Goal: Find specific page/section: Find specific page/section

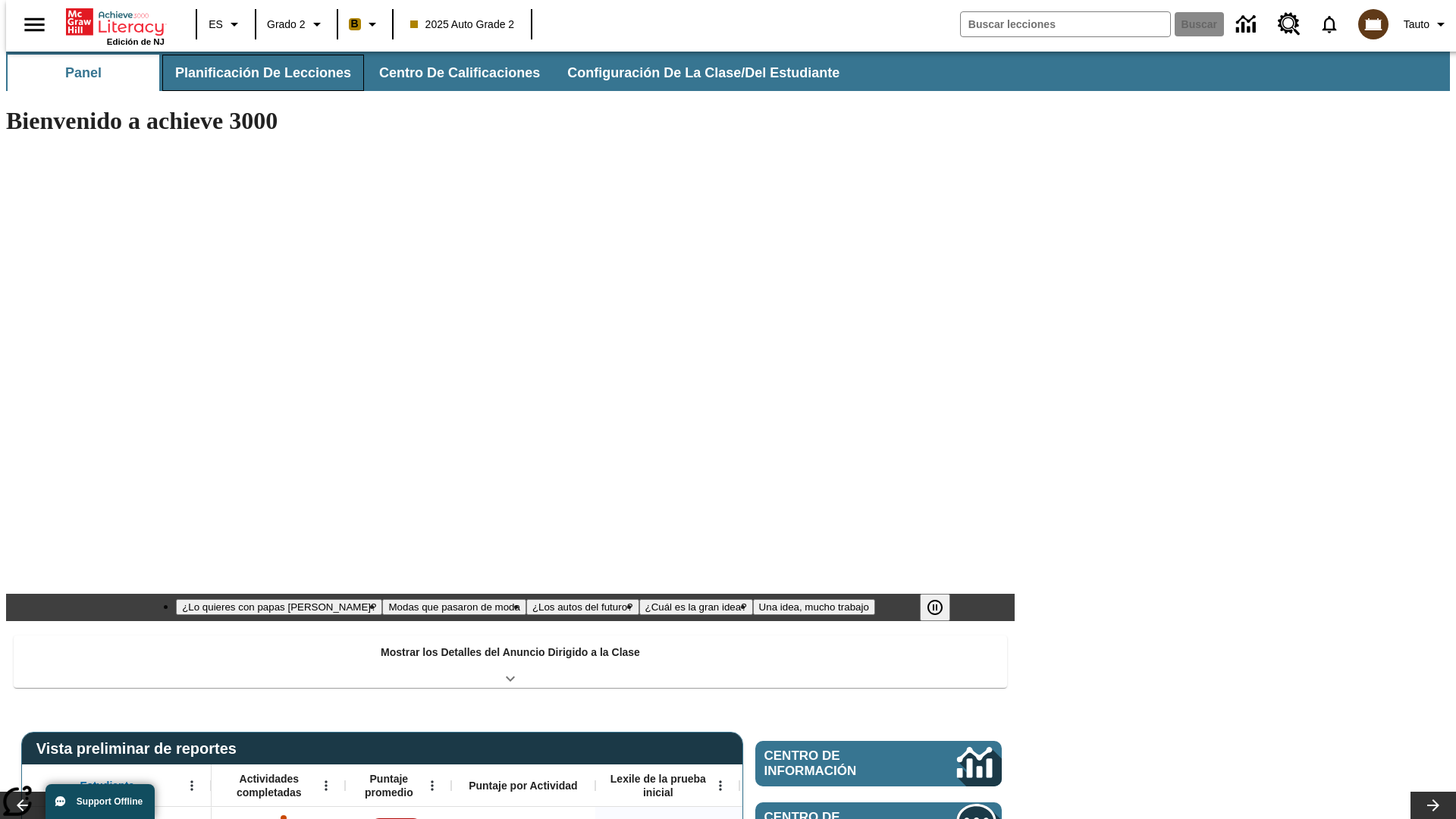
click at [254, 73] on button "Planificación de lecciones" at bounding box center [263, 73] width 202 height 37
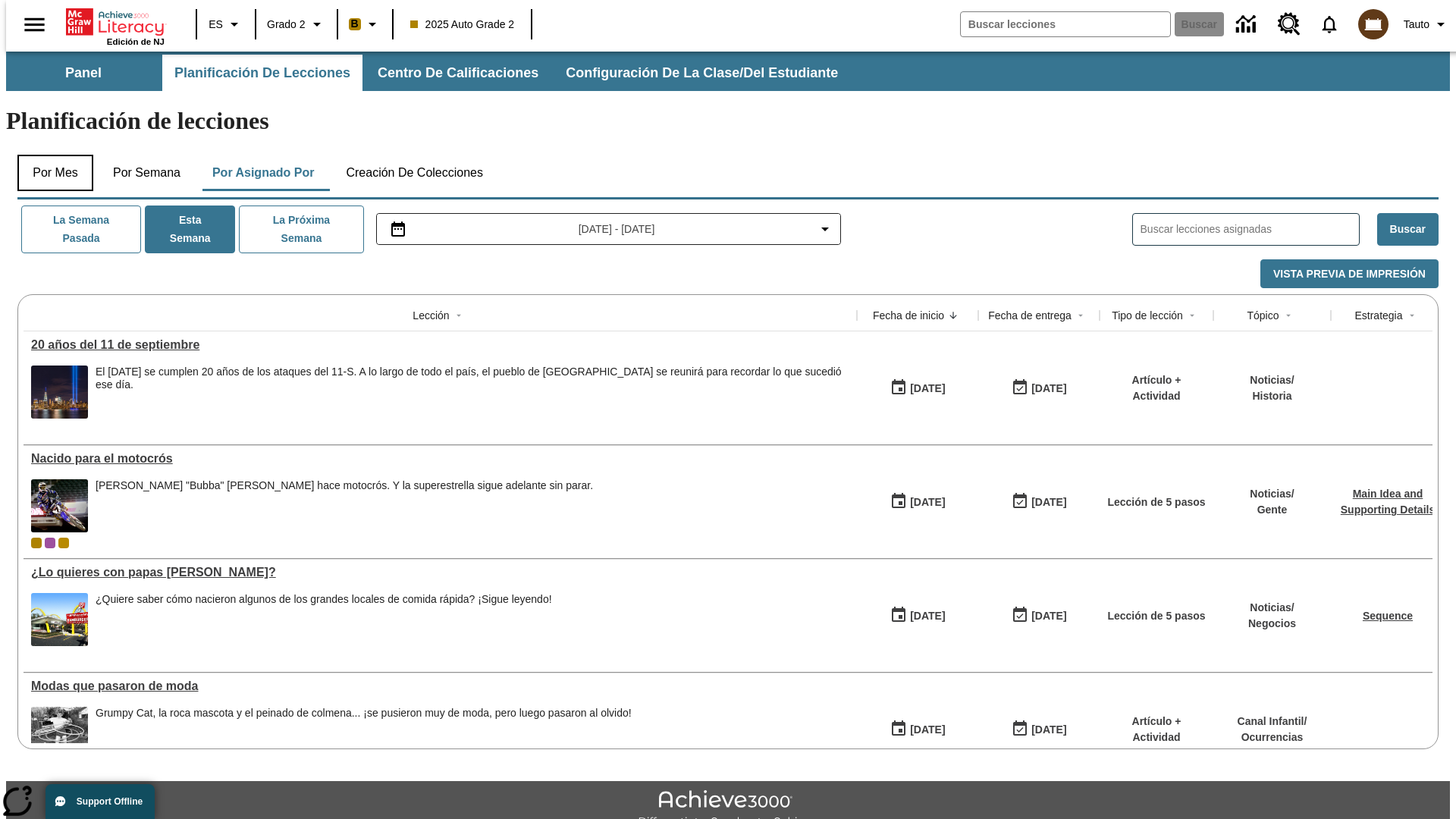
click at [50, 155] on button "Por mes" at bounding box center [55, 173] width 76 height 37
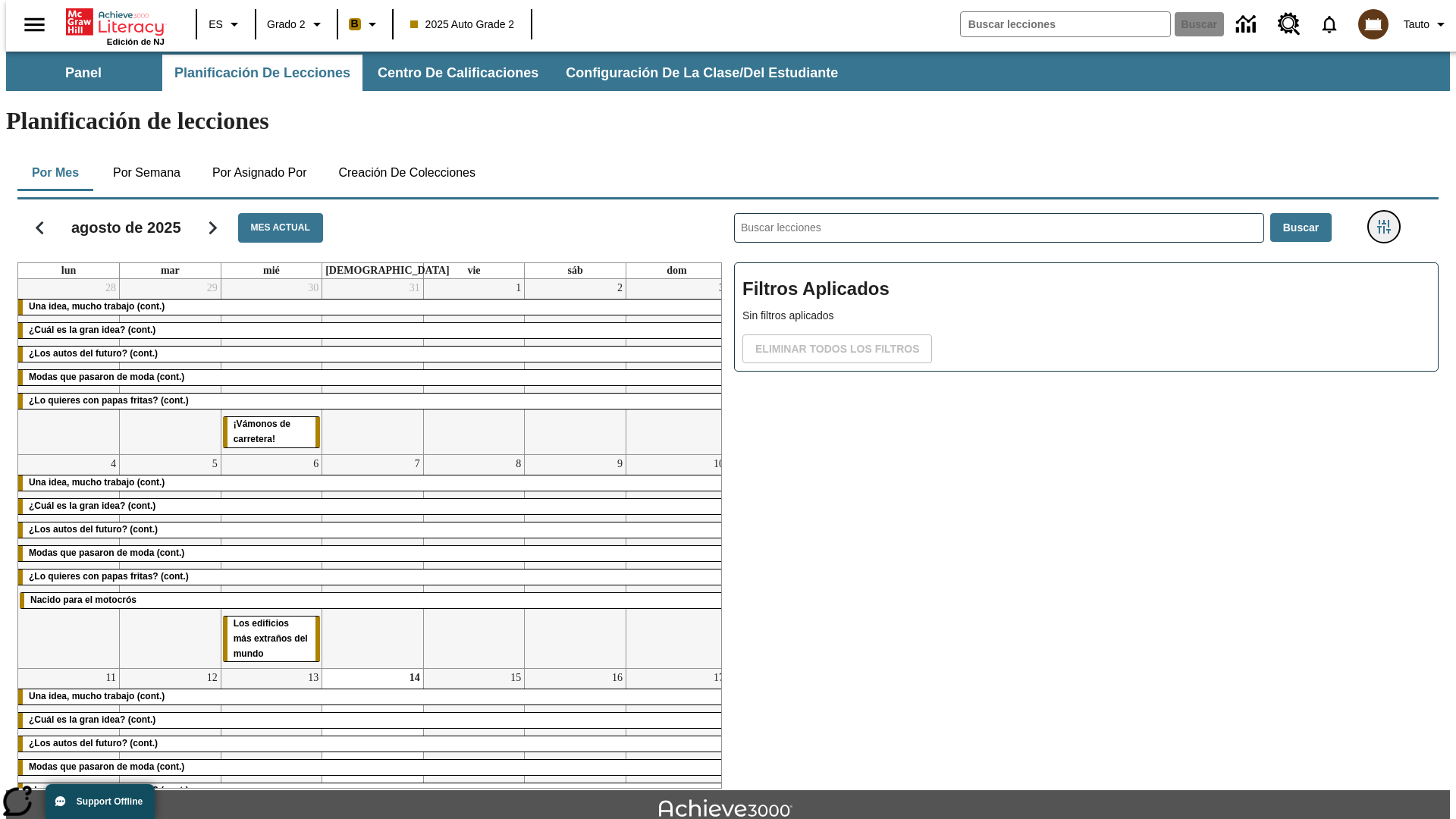
click at [1388, 220] on icon "Menú lateral de filtros" at bounding box center [1384, 227] width 14 height 14
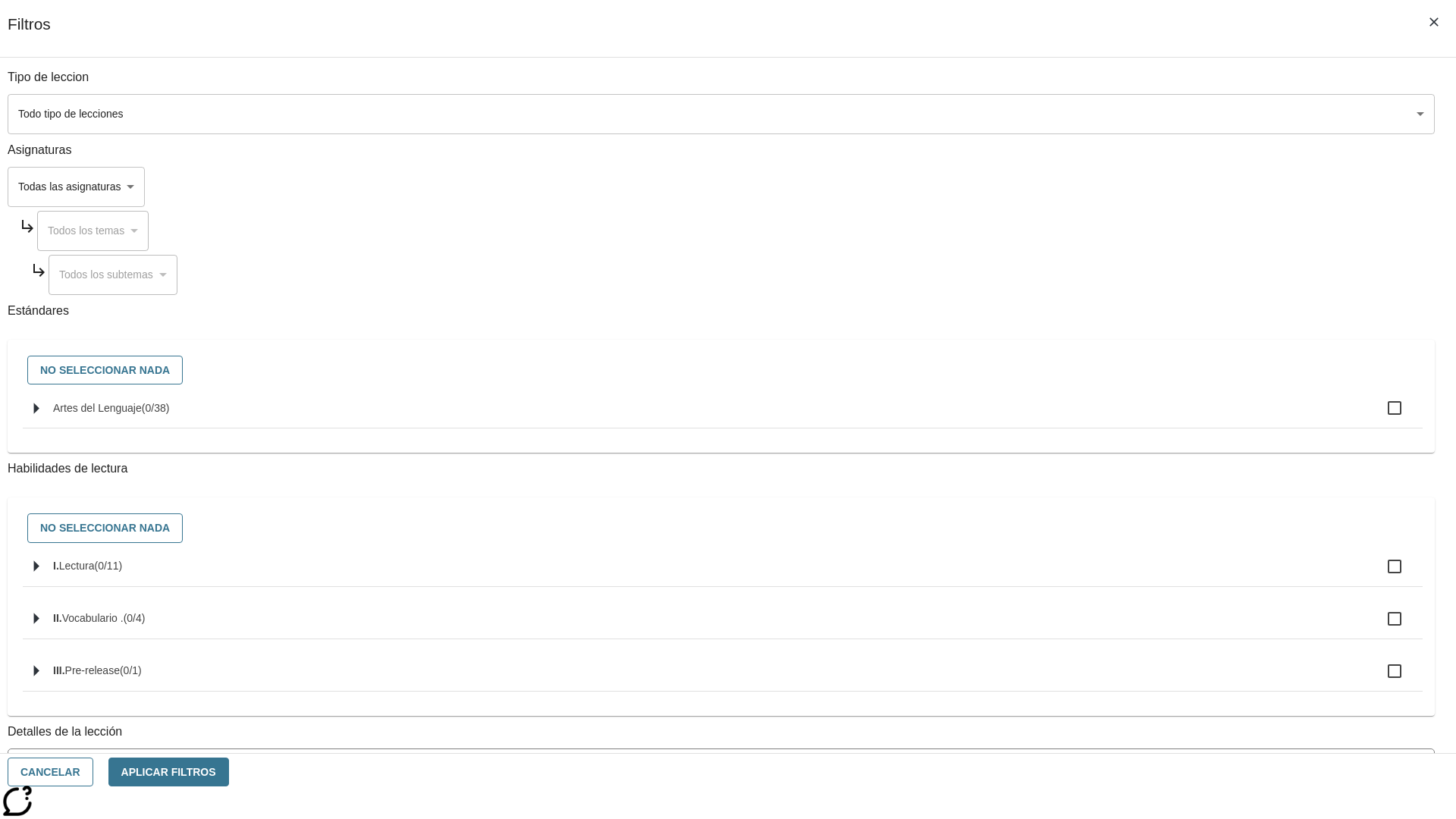
click at [1092, 612] on body "Saltar al contenido principal Edición de NJ ES Grado 2 B 2025 Auto Grade 2 Busc…" at bounding box center [728, 469] width 1444 height 836
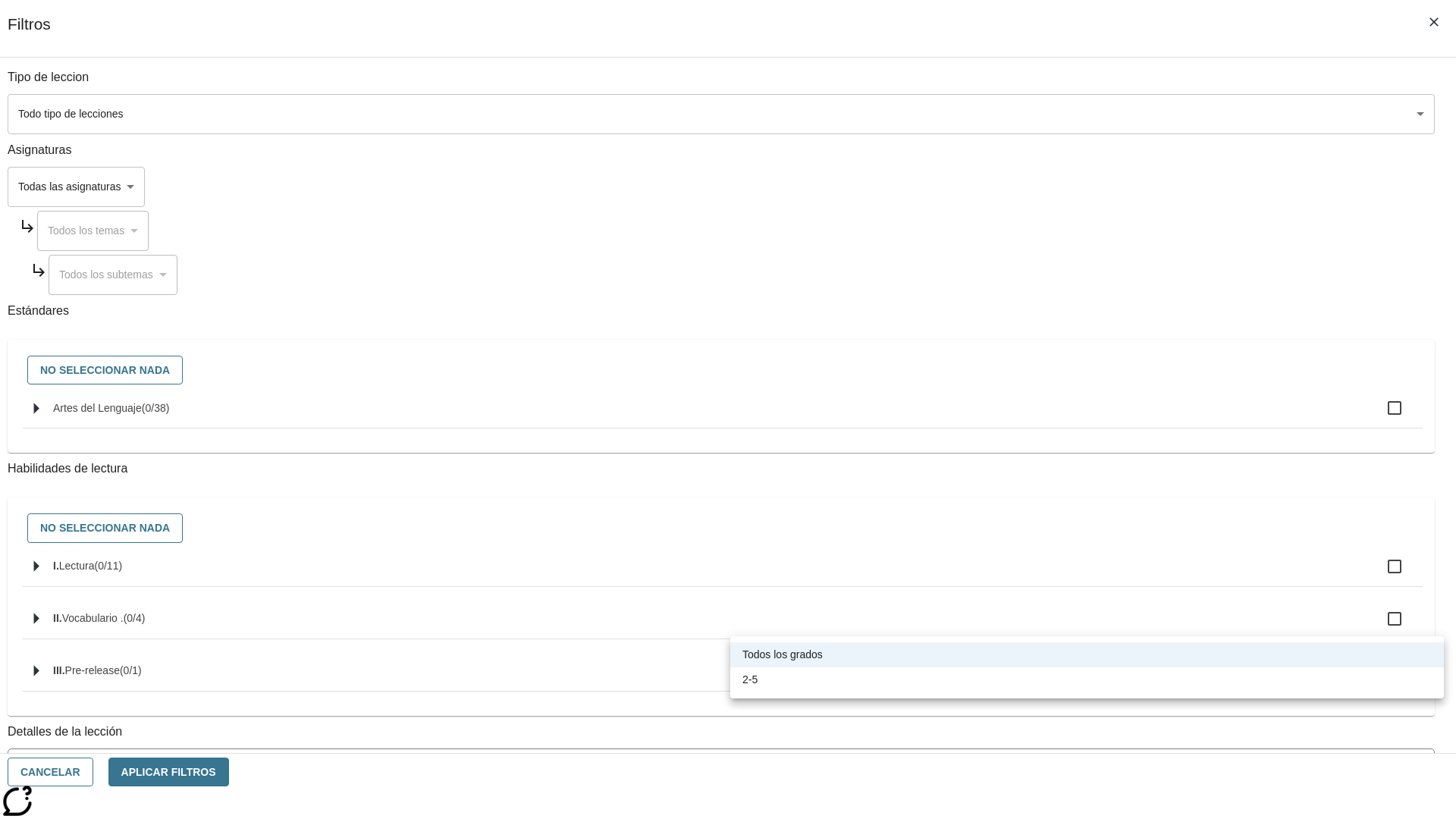
scroll to position [474, 0]
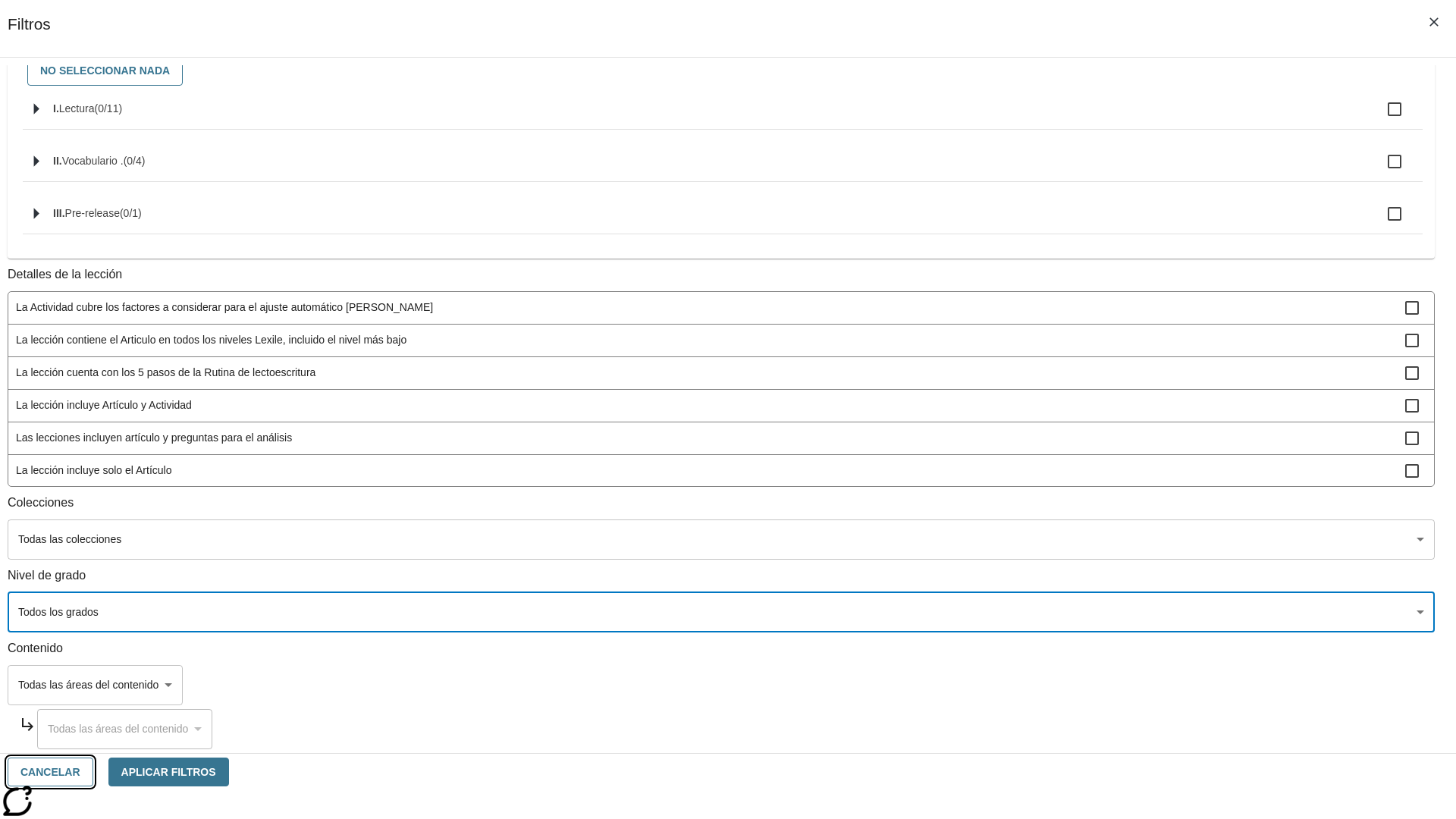
click at [93, 772] on button "Cancelar" at bounding box center [50, 772] width 86 height 30
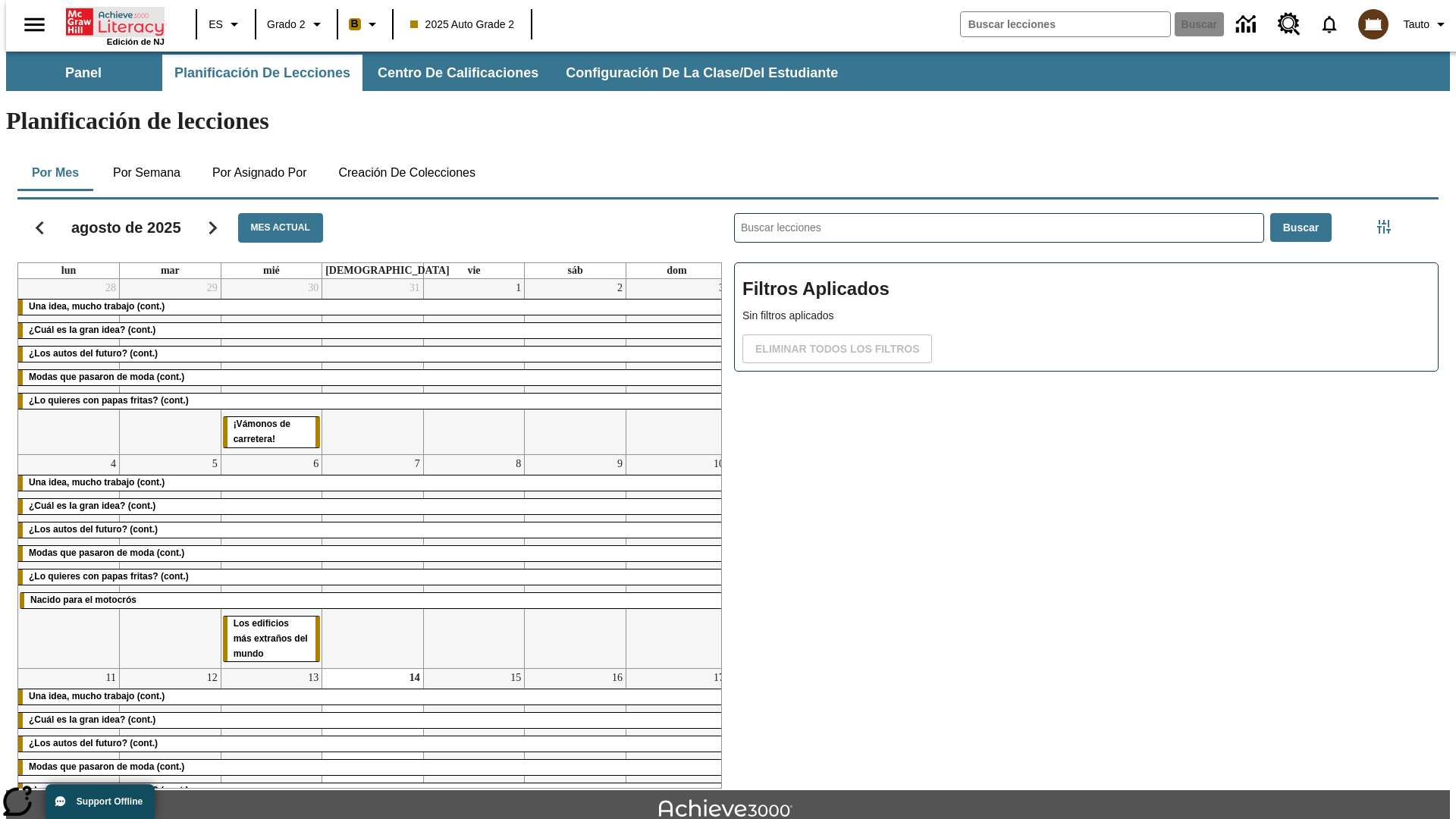
click at [110, 21] on icon "Portada" at bounding box center [116, 22] width 101 height 30
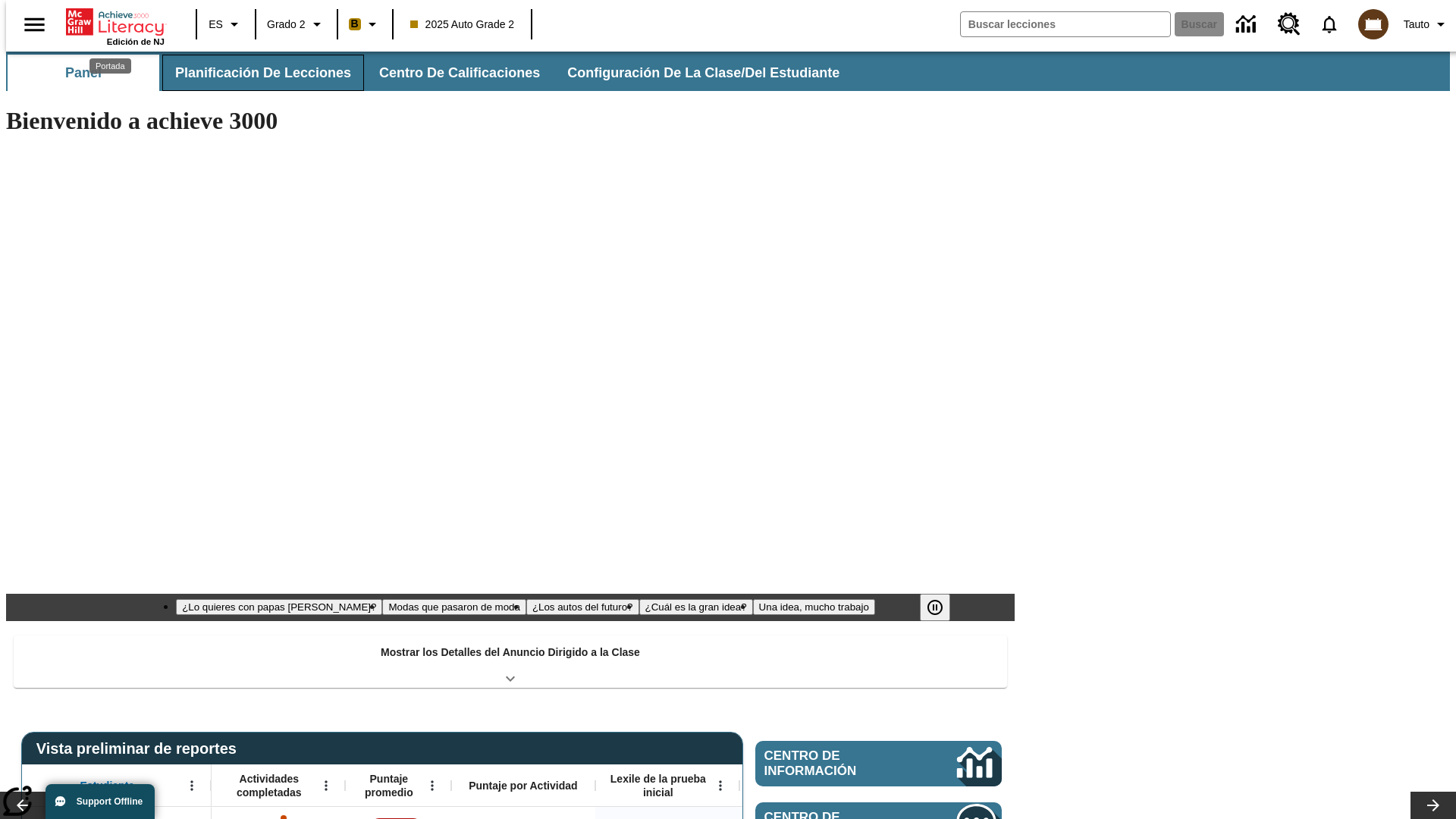
click at [254, 73] on button "Planificación de lecciones" at bounding box center [263, 73] width 202 height 37
